Goal: Task Accomplishment & Management: Use online tool/utility

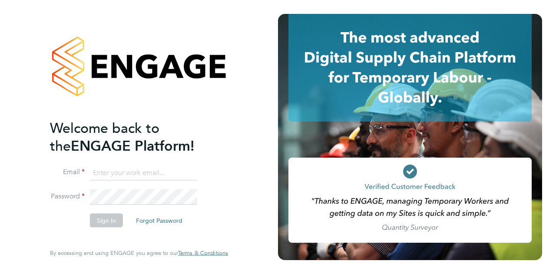
type input "[PERSON_NAME][EMAIL_ADDRESS][PERSON_NAME][PERSON_NAME][DOMAIN_NAME]"
click at [113, 217] on button "Sign In" at bounding box center [106, 220] width 33 height 14
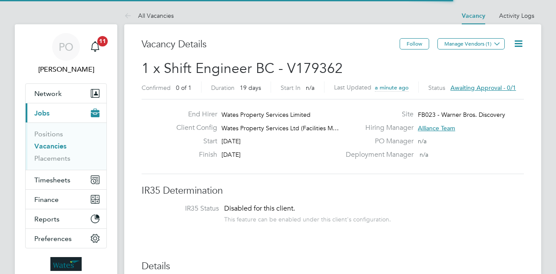
scroll to position [15, 135]
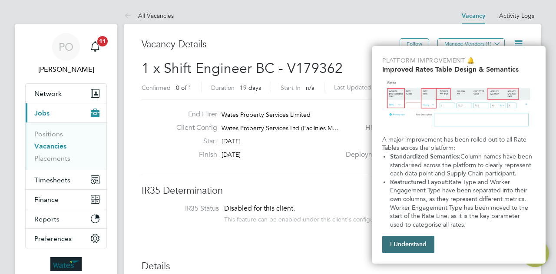
click at [392, 244] on button "I Understand" at bounding box center [408, 244] width 52 height 17
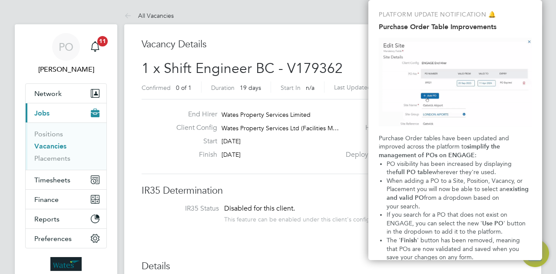
click at [528, 40] on img "Purchase Order Table Improvements" at bounding box center [455, 82] width 153 height 89
click at [528, 42] on img "Purchase Order Table Improvements" at bounding box center [455, 82] width 153 height 89
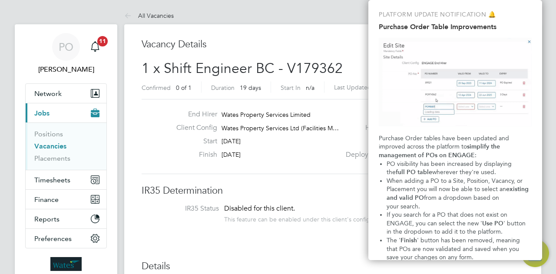
click at [468, 254] on li "The ' Finish ' button has been removed, meaning that POs are now validated and …" at bounding box center [458, 249] width 145 height 26
click at [467, 246] on span "' button has been removed, meaning that POs are now validated and saved when yo…" at bounding box center [453, 249] width 135 height 24
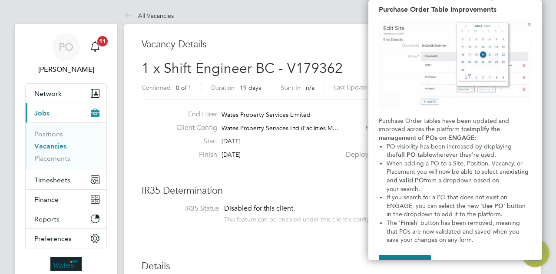
scroll to position [35, 0]
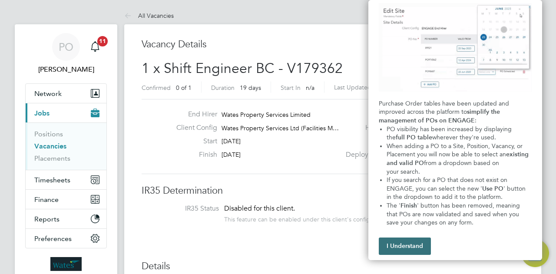
click at [406, 250] on button "I Understand" at bounding box center [405, 245] width 52 height 17
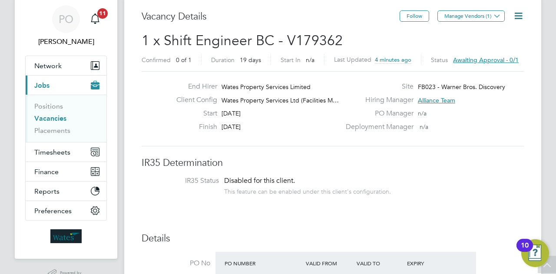
scroll to position [0, 0]
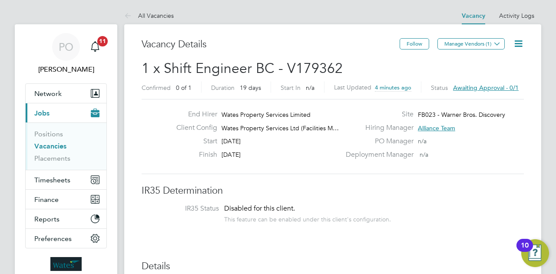
click at [485, 87] on span "Awaiting approval - 0/1" at bounding box center [486, 88] width 66 height 8
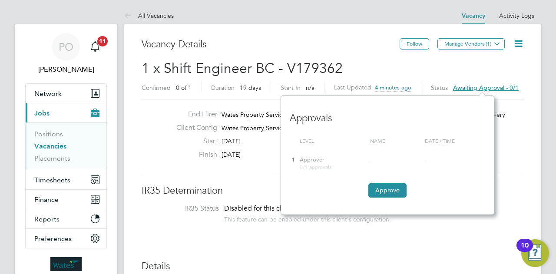
scroll to position [119, 213]
click at [382, 188] on button "Approve" at bounding box center [387, 190] width 38 height 14
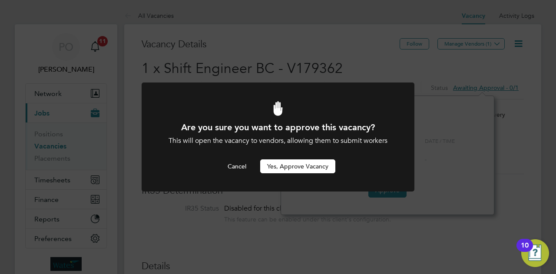
click at [308, 168] on button "Yes, Approve Vacancy" at bounding box center [297, 166] width 75 height 14
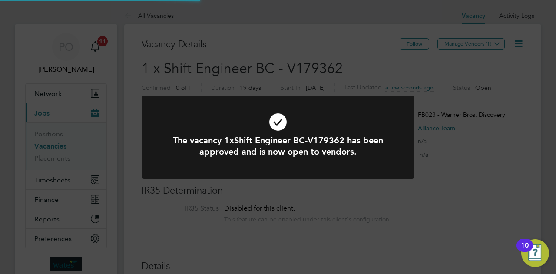
scroll to position [15, 135]
